Goal: Transaction & Acquisition: Purchase product/service

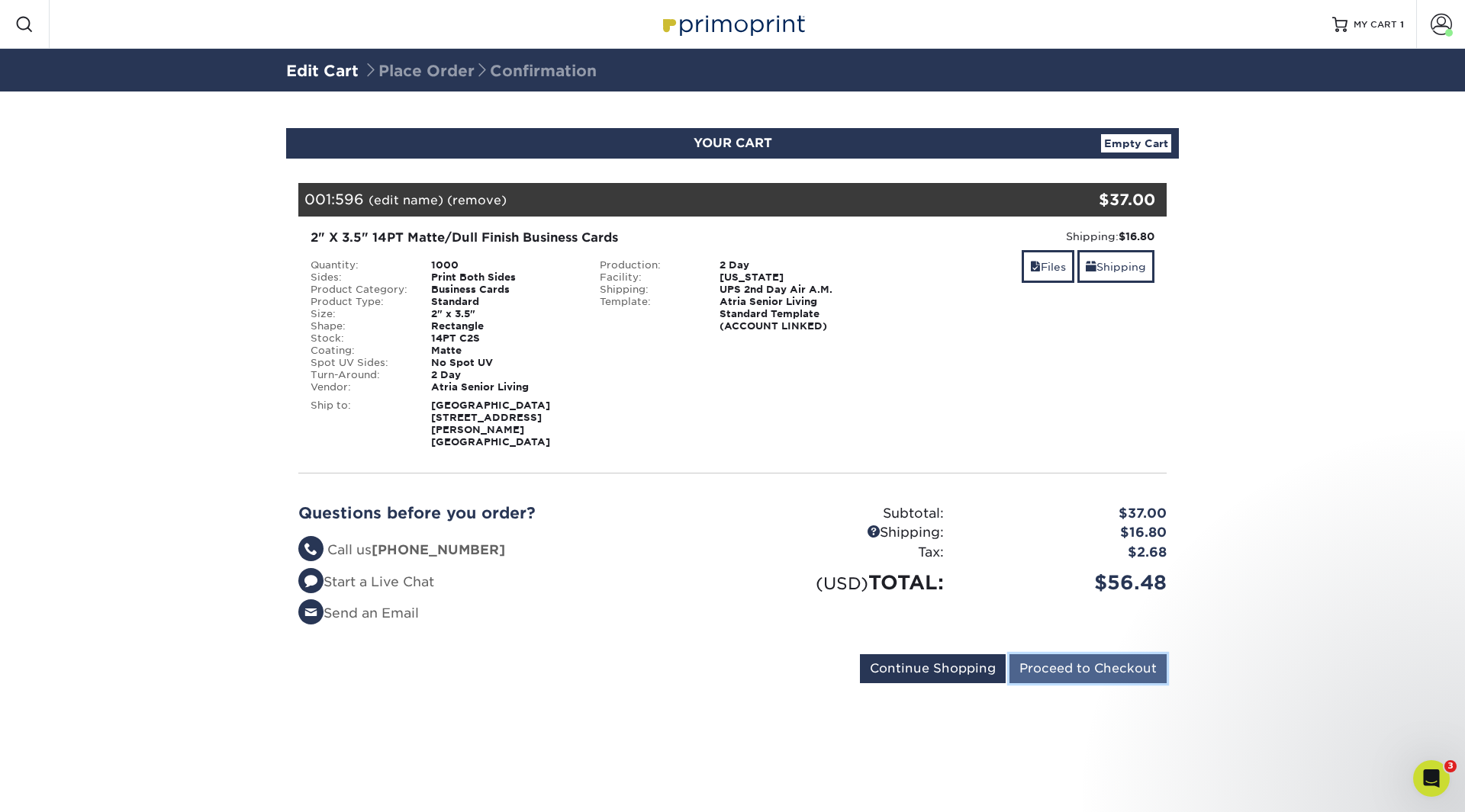
click at [1073, 658] on input "Proceed to Checkout" at bounding box center [1088, 669] width 157 height 29
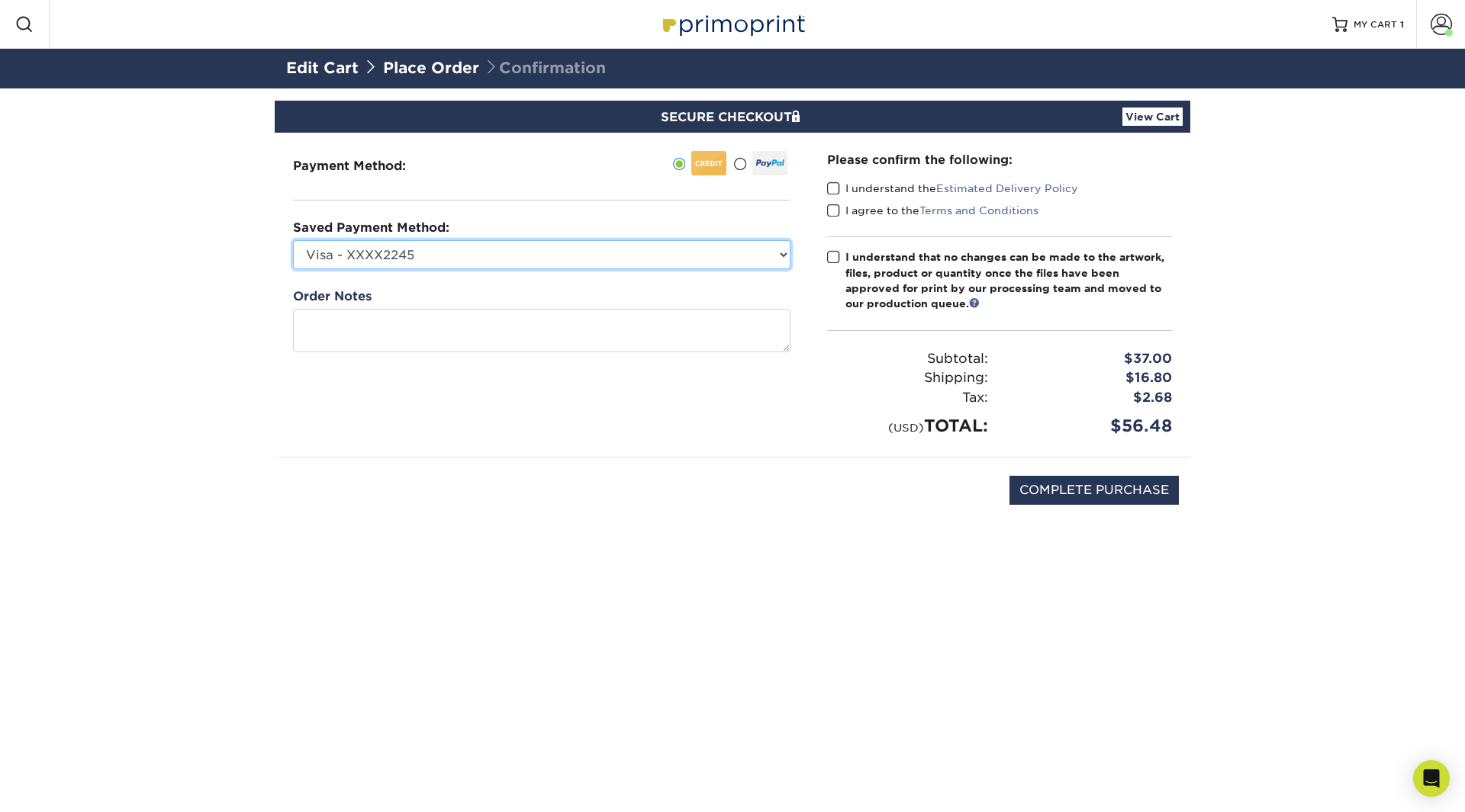
click at [557, 244] on select "Visa - XXXX2245 Visa - XXXX7305 New Credit Card" at bounding box center [542, 255] width 497 height 29
select select "74655"
click at [293, 240] on select "Visa - XXXX2245 Visa - XXXX7305 New Credit Card" at bounding box center [542, 255] width 497 height 29
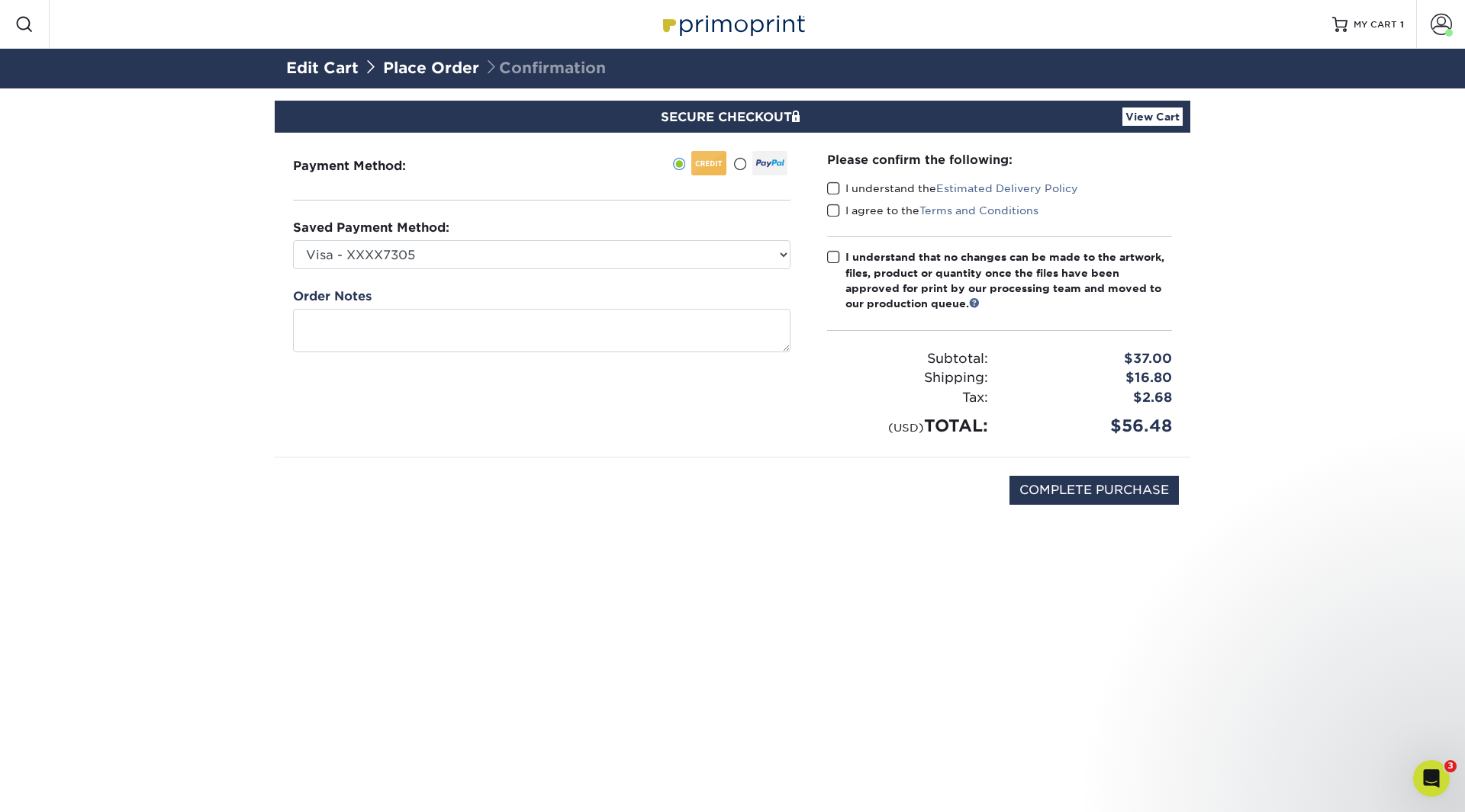
click at [831, 191] on span at bounding box center [833, 188] width 13 height 15
click at [0, 0] on input "I understand the Estimated Delivery Policy" at bounding box center [0, 0] width 0 height 0
click at [832, 215] on span at bounding box center [833, 211] width 13 height 15
click at [0, 0] on input "I agree to the Terms and Conditions" at bounding box center [0, 0] width 0 height 0
click at [830, 259] on span at bounding box center [833, 257] width 13 height 15
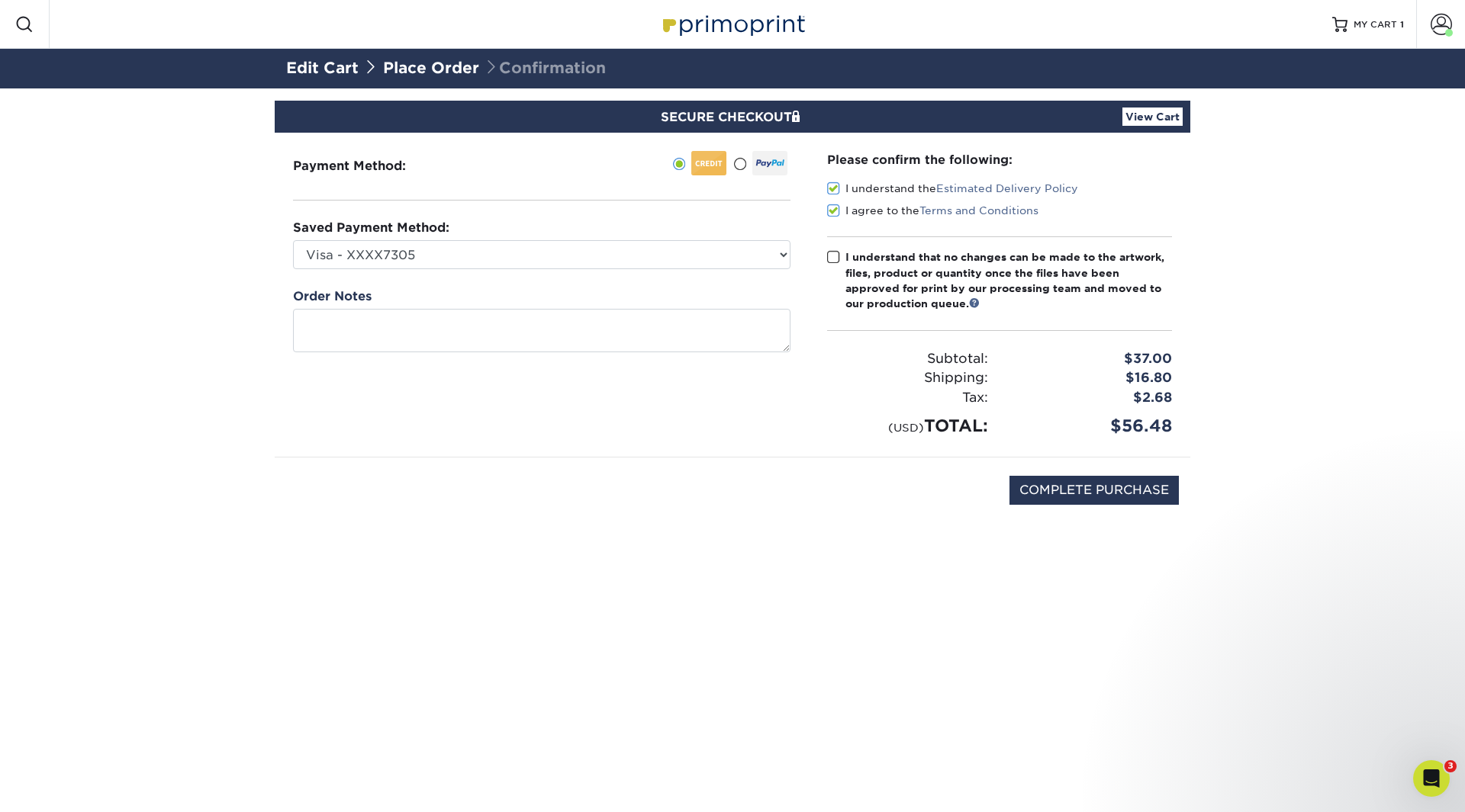
click at [0, 0] on input "I understand that no changes can be made to the artwork, files, product or quan…" at bounding box center [0, 0] width 0 height 0
click at [1065, 494] on input "COMPLETE PURCHASE" at bounding box center [1094, 490] width 170 height 29
type input "PROCESSING, PLEASE WAIT..."
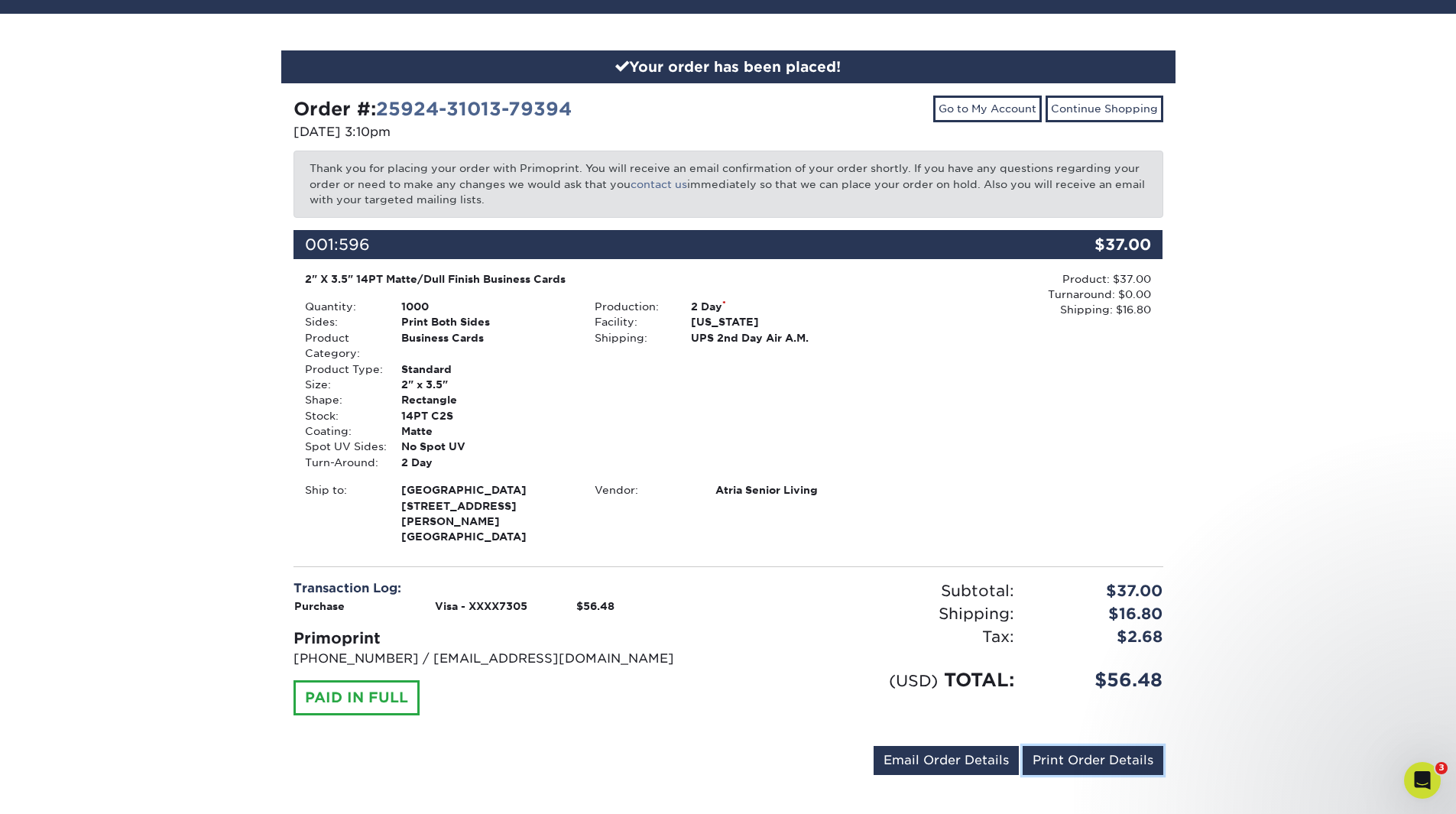
drag, startPoint x: 1088, startPoint y: 747, endPoint x: 1133, endPoint y: 626, distance: 129.1
click at [1088, 747] on link "Print Order Details" at bounding box center [1093, 761] width 141 height 29
